Goal: Information Seeking & Learning: Learn about a topic

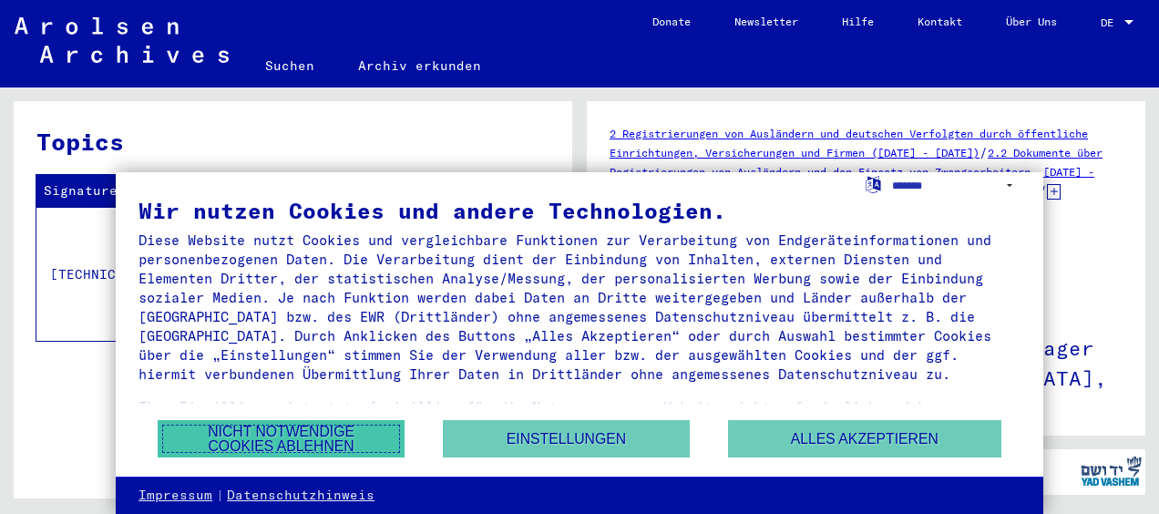
click at [309, 428] on button "Nicht notwendige Cookies ablehnen" at bounding box center [281, 438] width 247 height 37
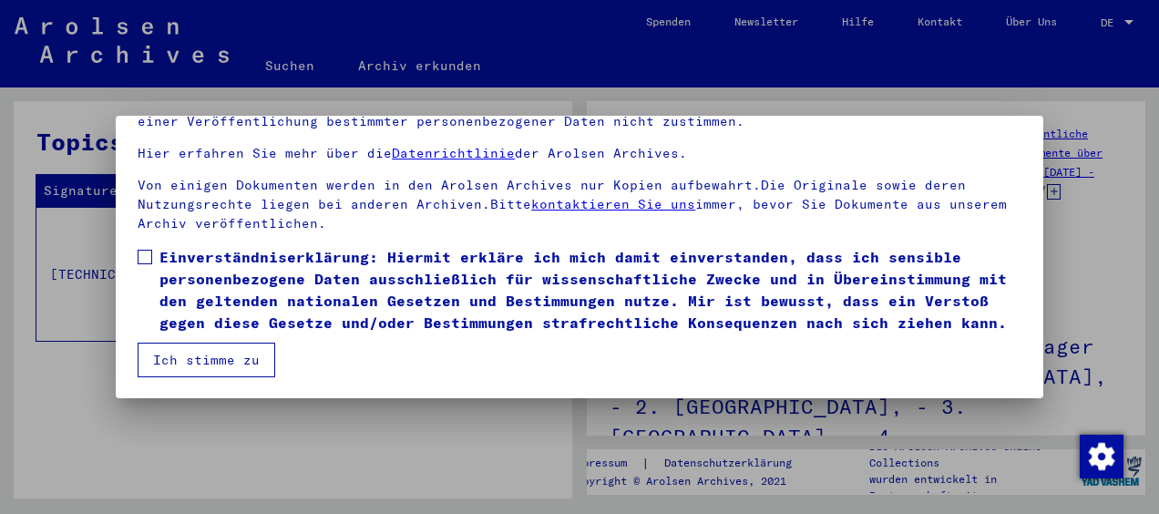
scroll to position [162, 0]
click at [144, 250] on span at bounding box center [145, 257] width 15 height 15
click at [208, 362] on button "Ich stimme zu" at bounding box center [207, 360] width 138 height 35
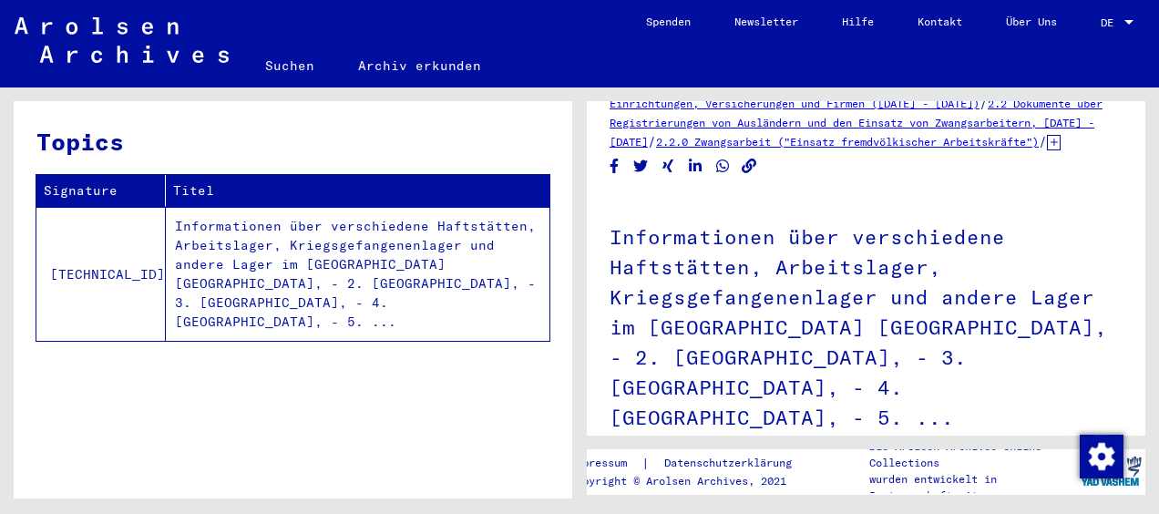
scroll to position [91, 0]
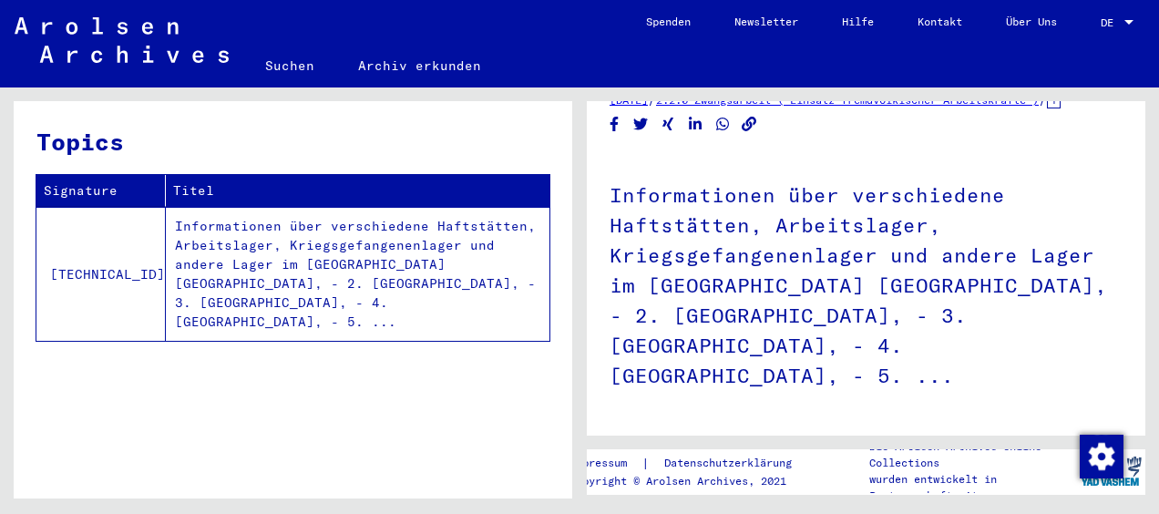
click at [742, 342] on h1 "Informationen über verschiedene Haftstätten, Arbeitslager, Kriegsgefangenenlage…" at bounding box center [865, 283] width 513 height 261
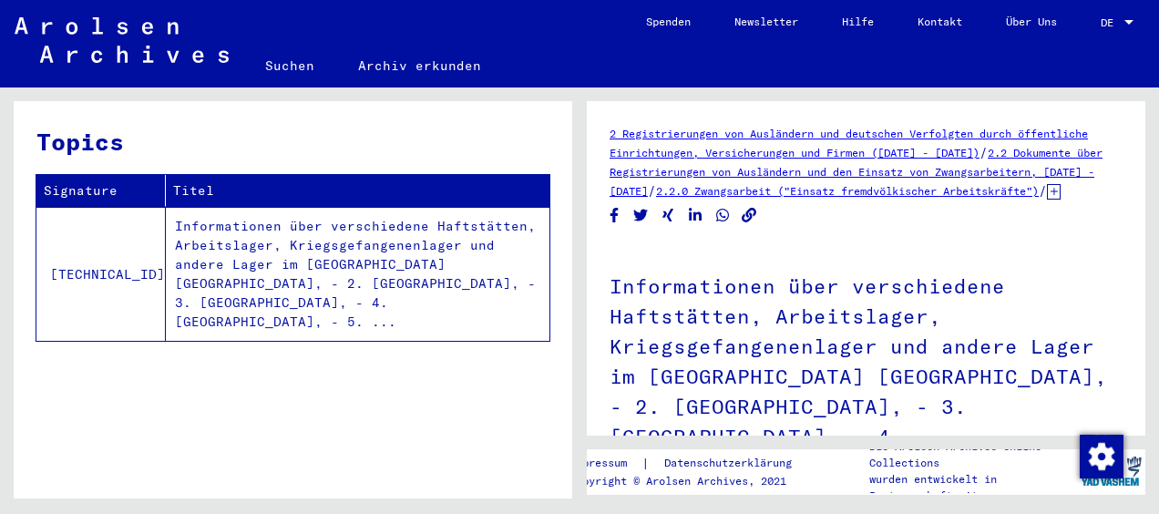
click at [745, 152] on link "2 Registrierungen von Ausländern und deutschen Verfolgten durch öffentliche Ein…" at bounding box center [848, 143] width 478 height 33
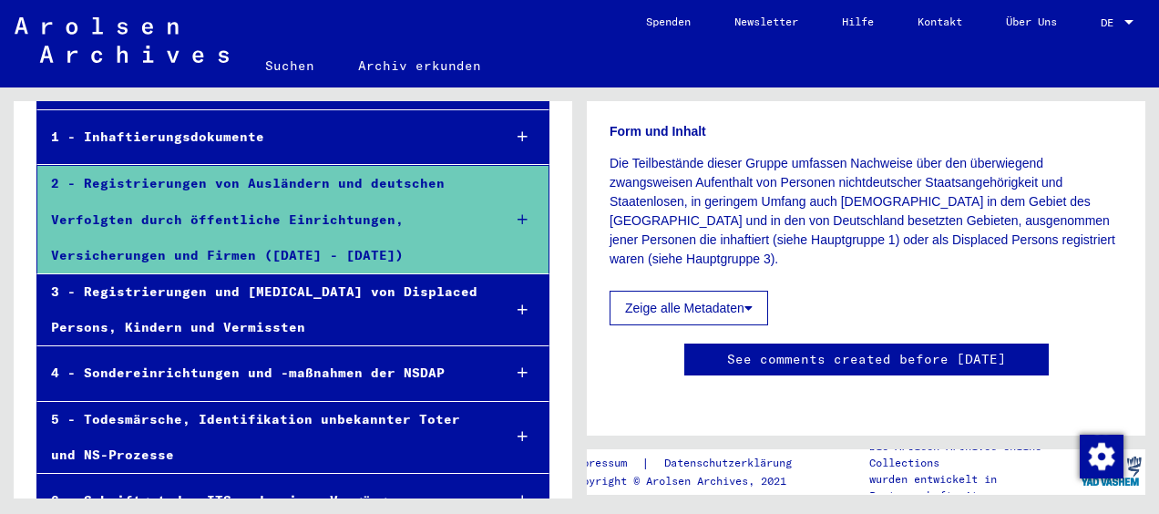
scroll to position [345, 0]
click at [752, 302] on icon at bounding box center [748, 308] width 8 height 13
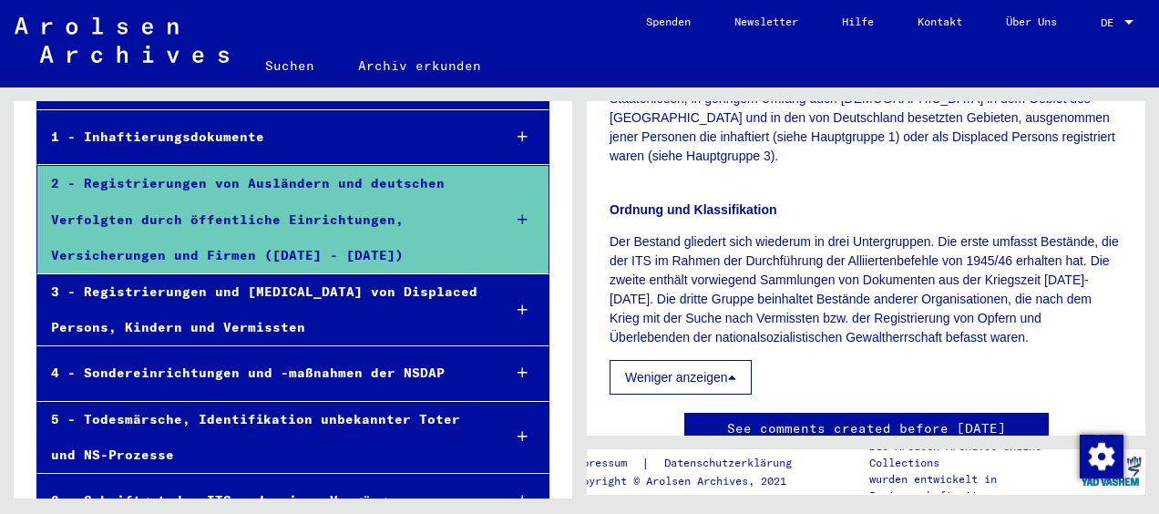
scroll to position [527, 0]
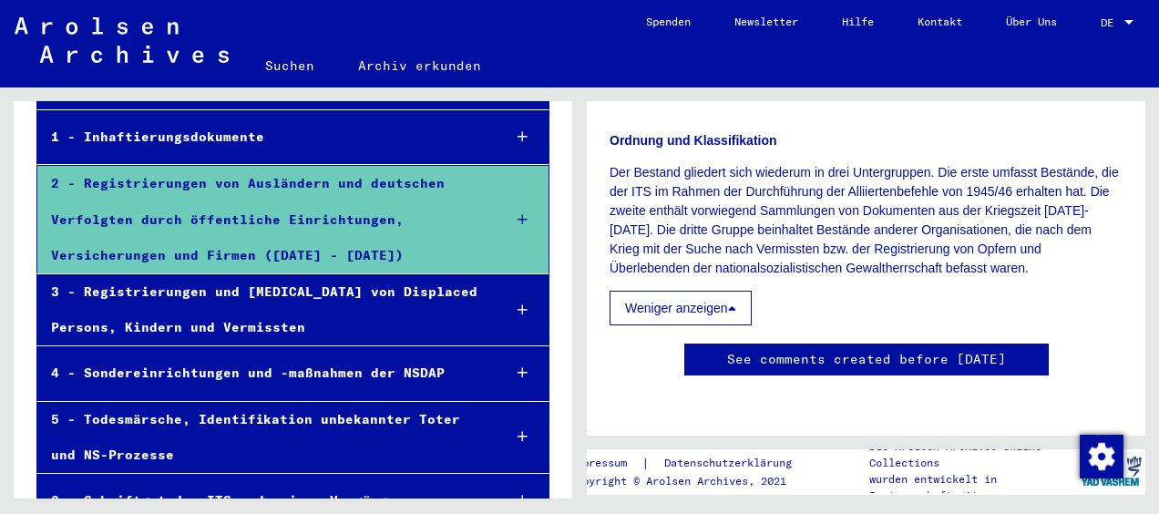
click at [171, 217] on div "2 - Registrierungen von Ausländern und deutschen Verfolgten durch öffentliche E…" at bounding box center [262, 219] width 450 height 107
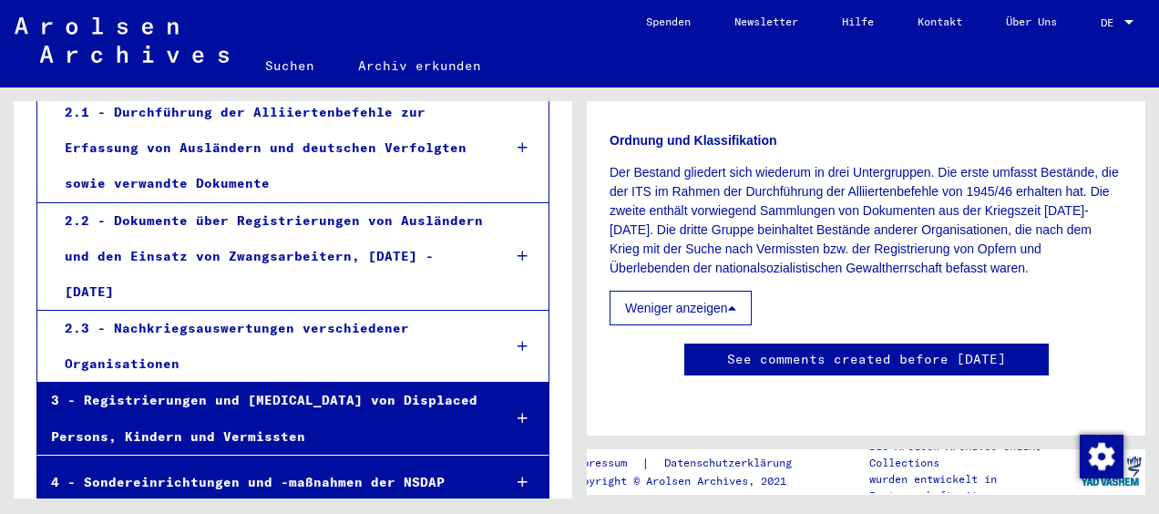
scroll to position [364, 0]
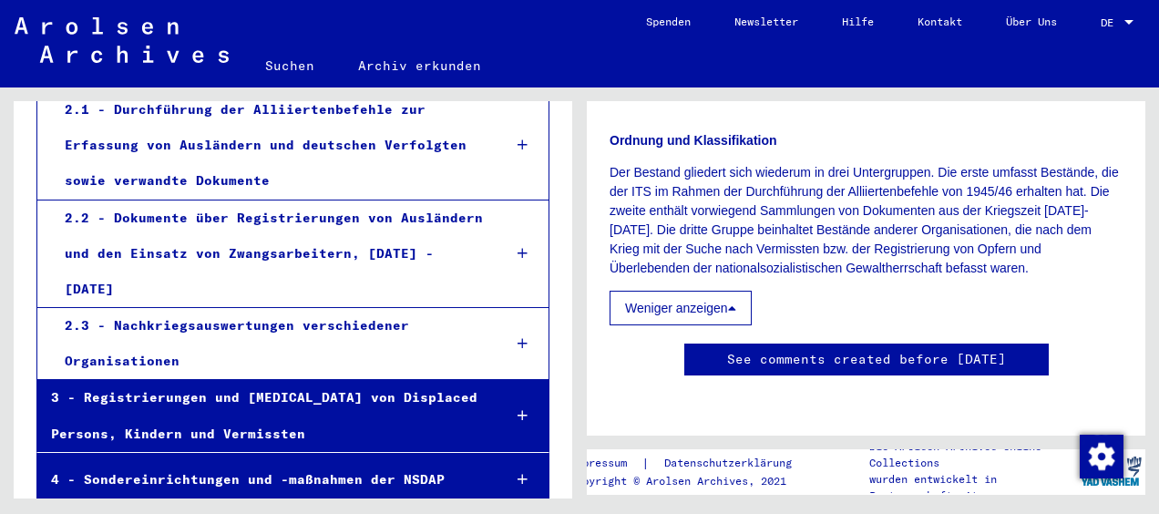
click at [192, 240] on div "2.2 - Dokumente über Registrierungen von Ausländern und den Einsatz von Zwangsa…" at bounding box center [269, 253] width 436 height 107
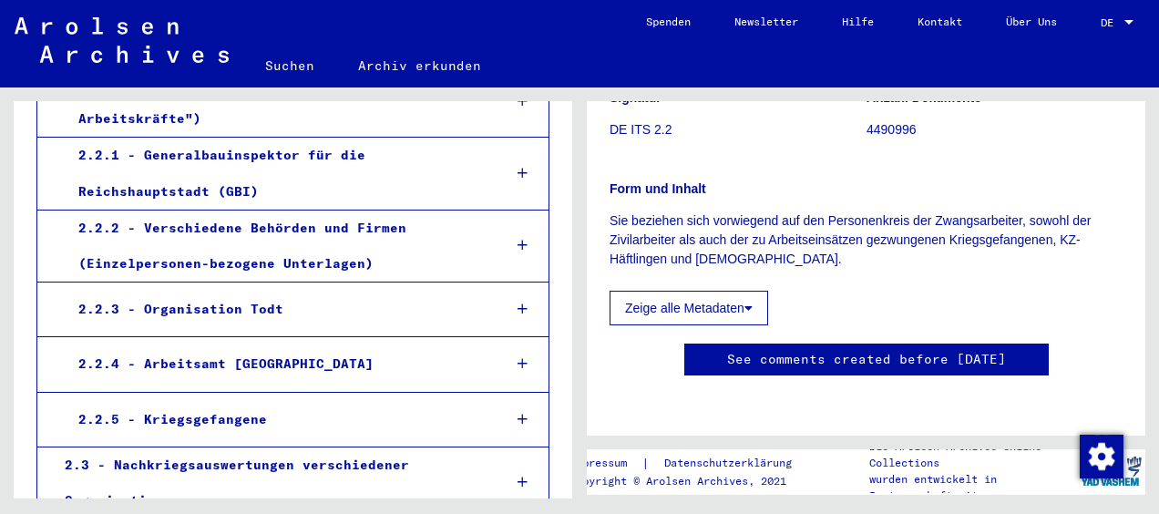
scroll to position [637, 0]
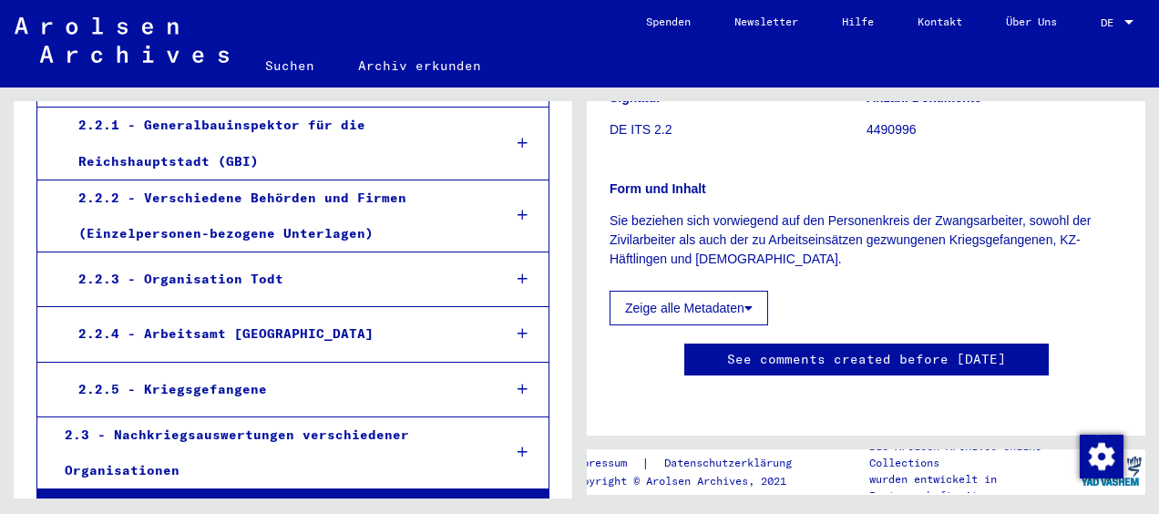
click at [517, 383] on icon at bounding box center [522, 389] width 10 height 13
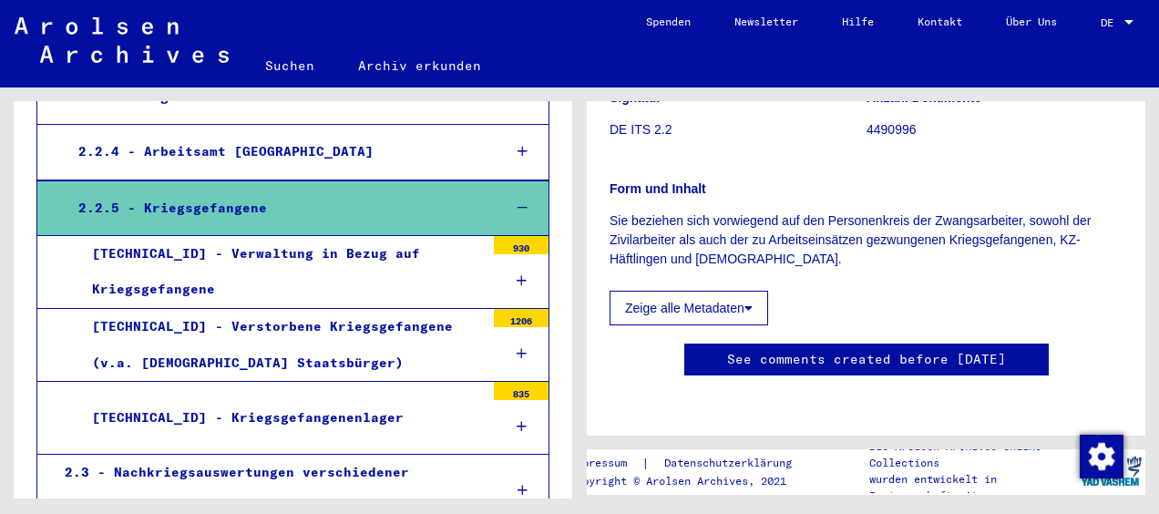
scroll to position [909, 0]
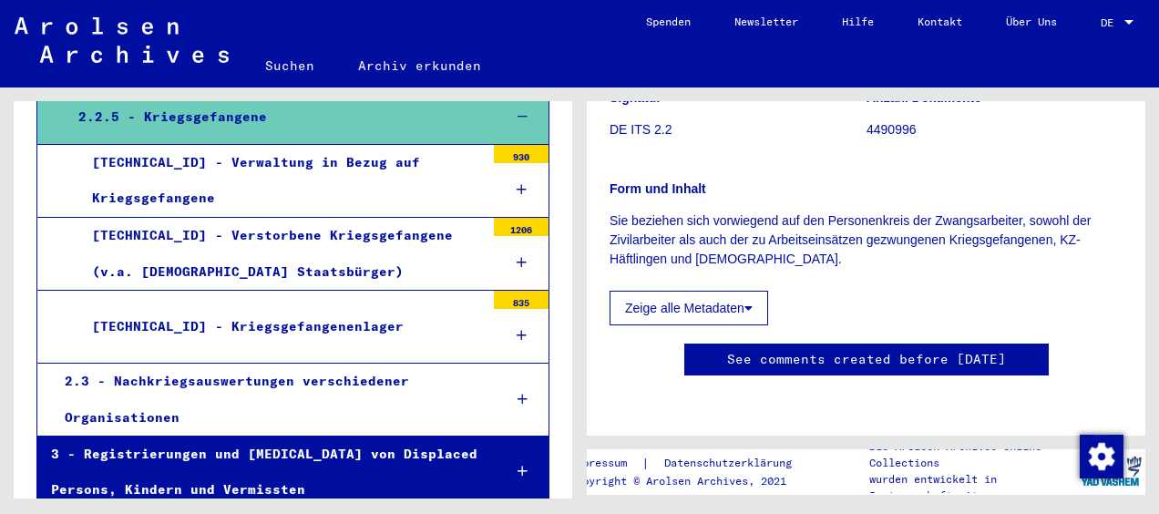
click at [517, 329] on icon at bounding box center [522, 335] width 10 height 13
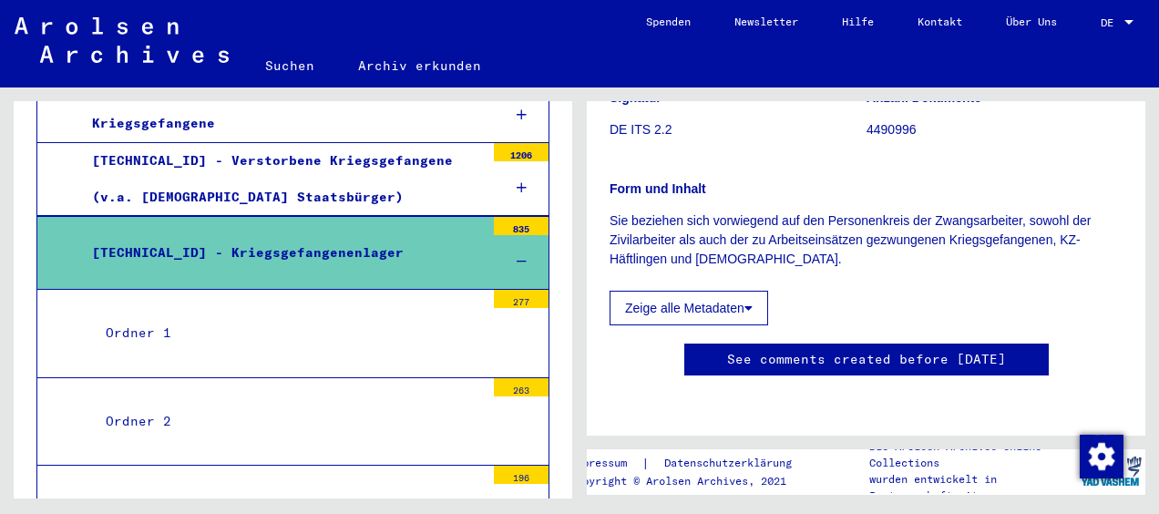
scroll to position [1000, 0]
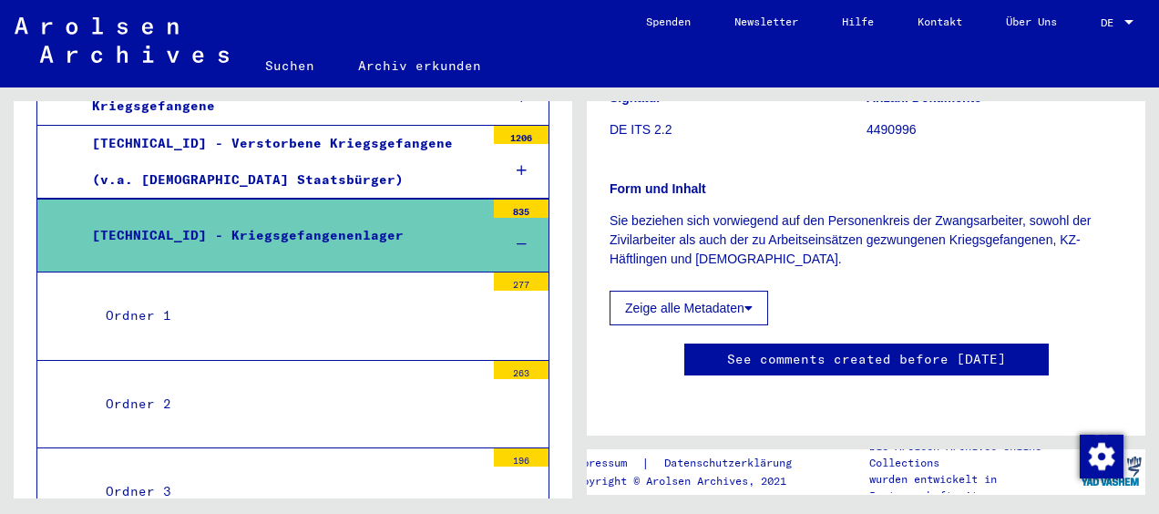
click at [140, 298] on div "Ordner 1" at bounding box center [288, 316] width 393 height 36
